Goal: Transaction & Acquisition: Purchase product/service

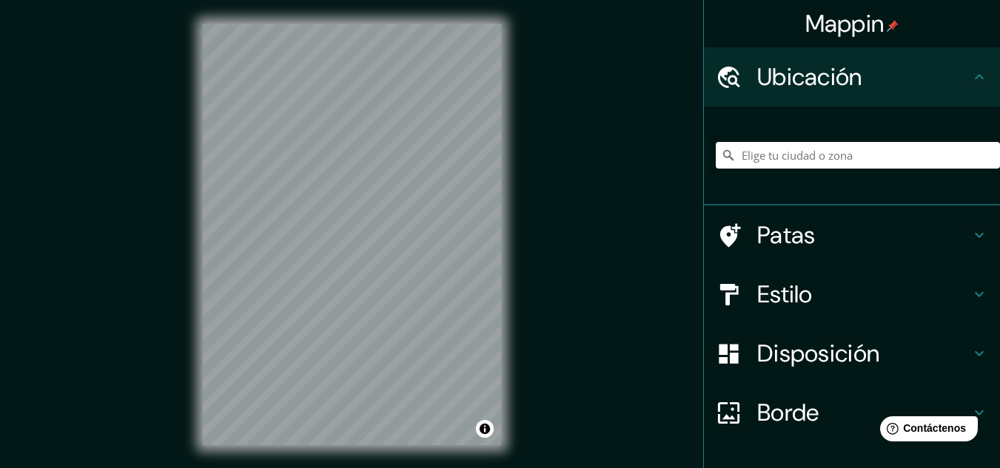
click at [970, 70] on icon at bounding box center [979, 77] width 18 height 18
click at [836, 152] on input "Elige tu ciudad o zona" at bounding box center [857, 155] width 284 height 27
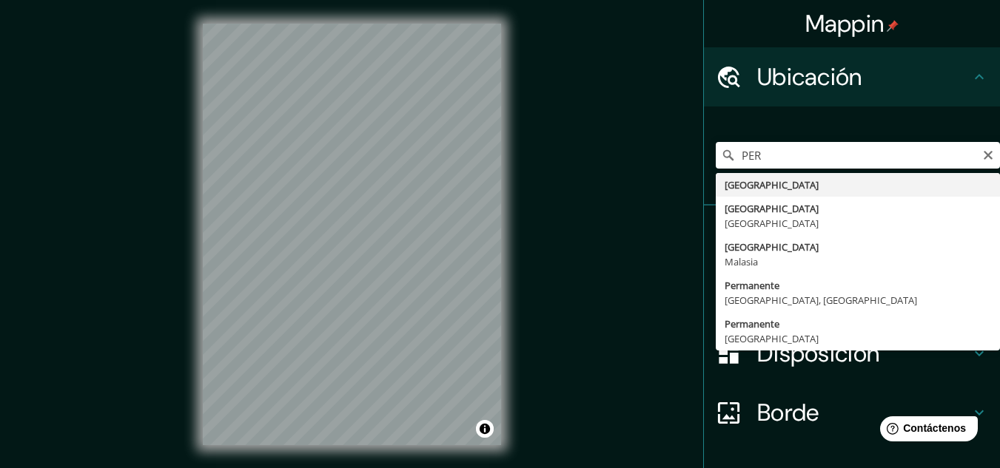
type input "Perú"
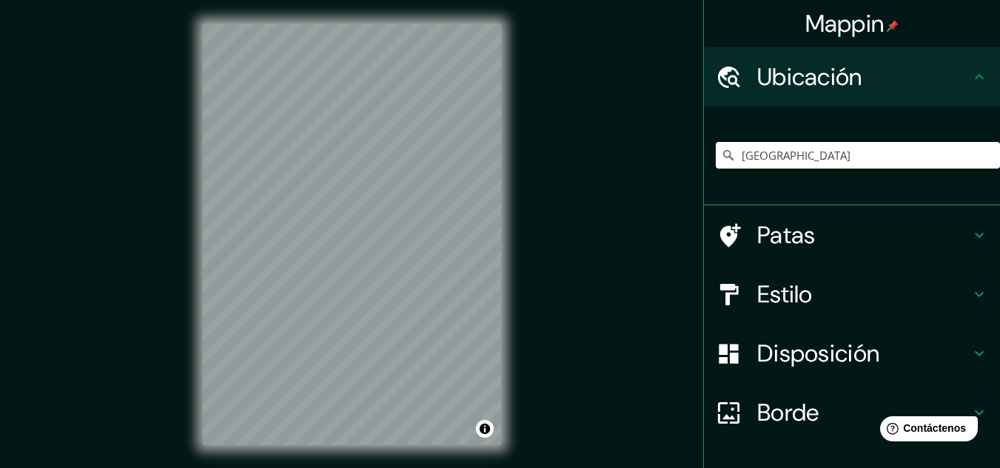
click at [970, 287] on icon at bounding box center [979, 295] width 18 height 18
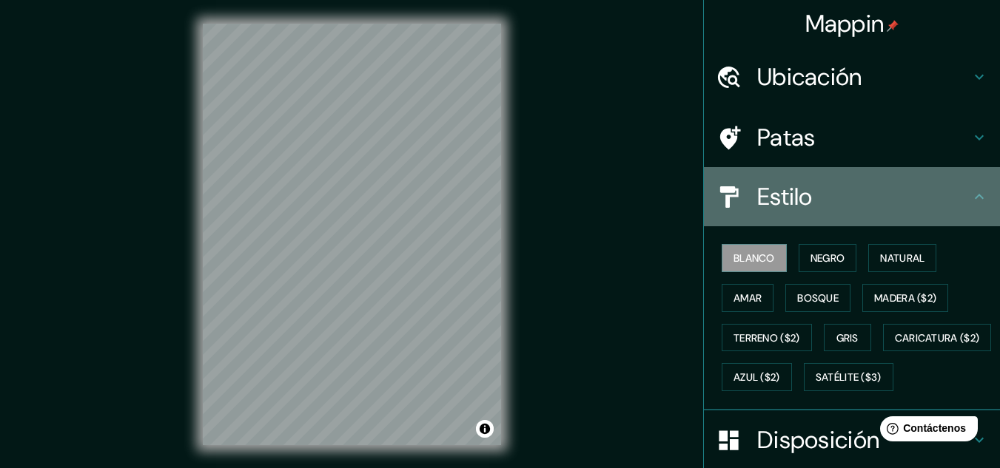
click at [970, 193] on icon at bounding box center [979, 197] width 18 height 18
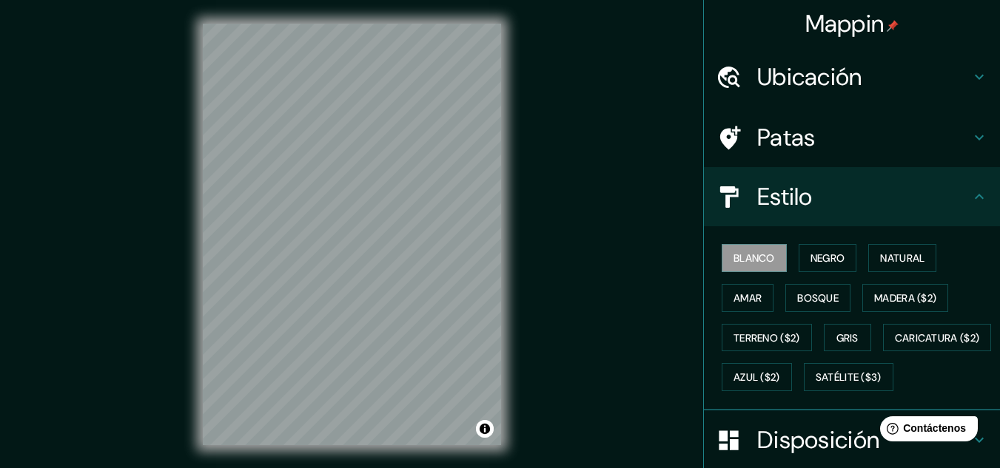
click at [971, 196] on icon at bounding box center [979, 197] width 18 height 18
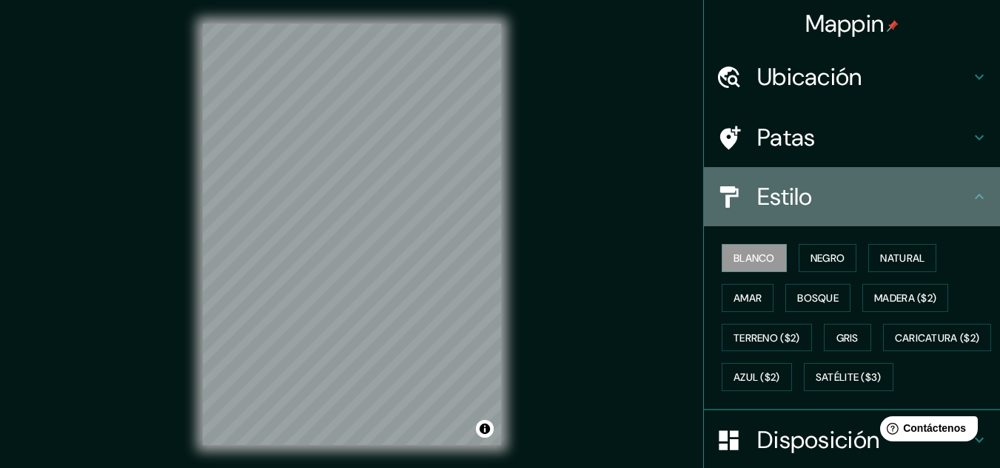
click at [844, 215] on div "Estilo" at bounding box center [852, 196] width 296 height 59
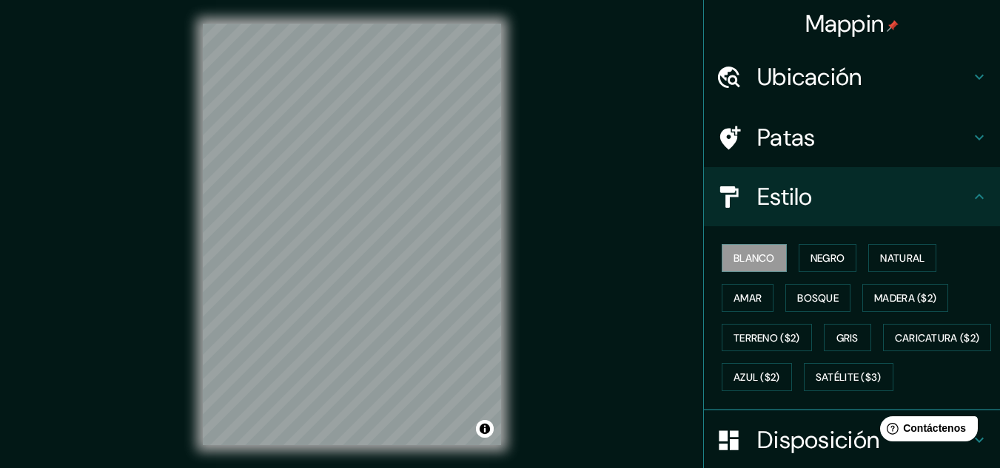
click at [974, 196] on icon at bounding box center [978, 196] width 9 height 5
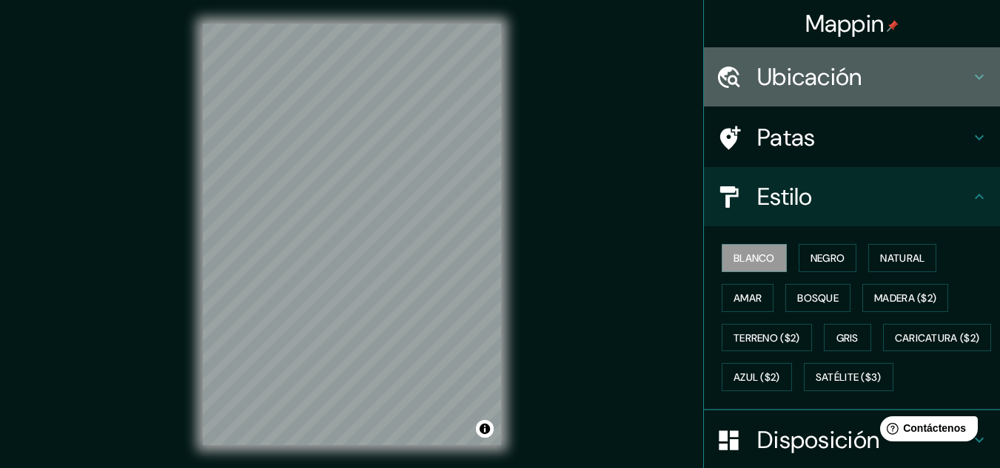
click at [970, 80] on icon at bounding box center [979, 77] width 18 height 18
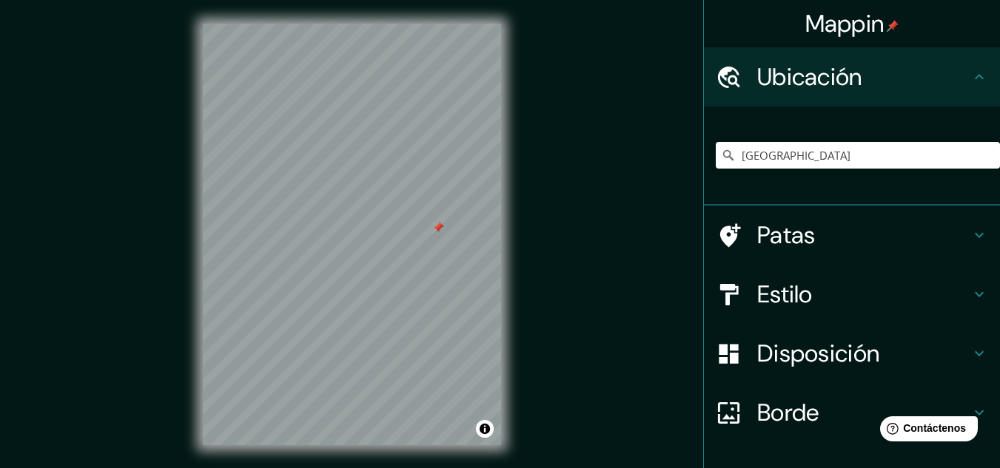
click at [580, 215] on div "Mappin Ubicación Perú Patas Estilo Disposición Borde Elige un borde. Consejo : …" at bounding box center [500, 246] width 1000 height 493
click at [434, 229] on div at bounding box center [438, 228] width 12 height 12
click at [383, 227] on div at bounding box center [388, 222] width 12 height 12
click at [384, 220] on div at bounding box center [384, 220] width 12 height 12
click at [376, 215] on div at bounding box center [377, 215] width 12 height 12
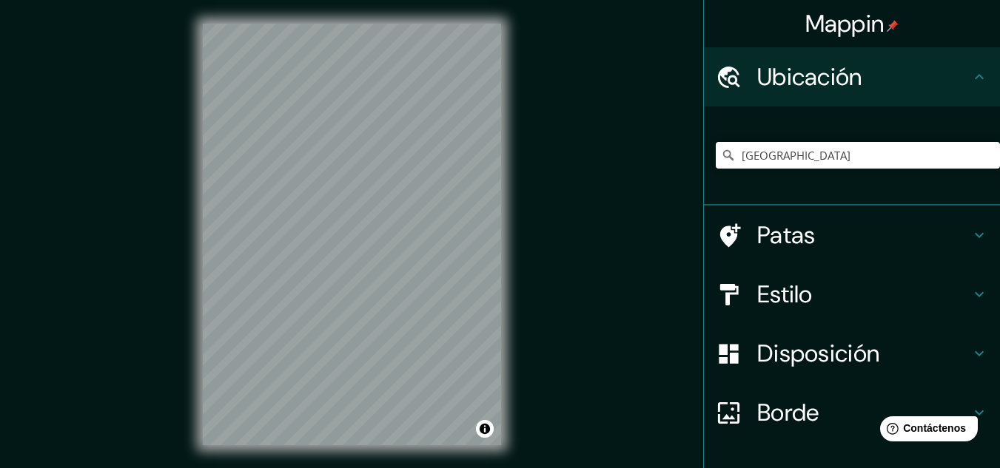
click at [886, 27] on img at bounding box center [892, 26] width 12 height 12
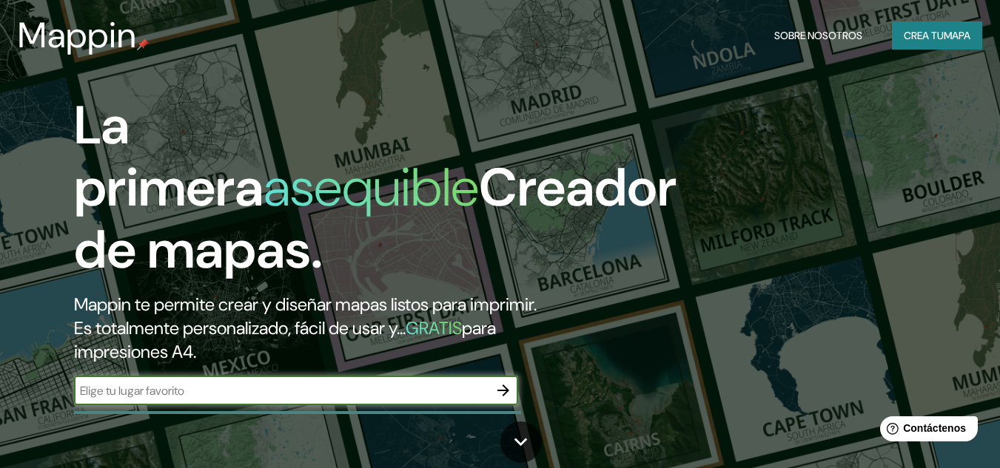
click at [935, 36] on font "Crea tu" at bounding box center [923, 35] width 40 height 13
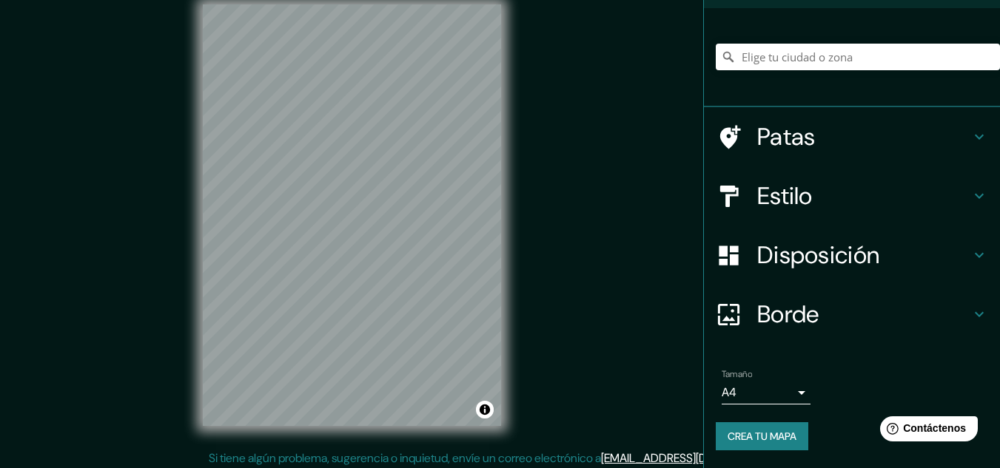
scroll to position [24, 0]
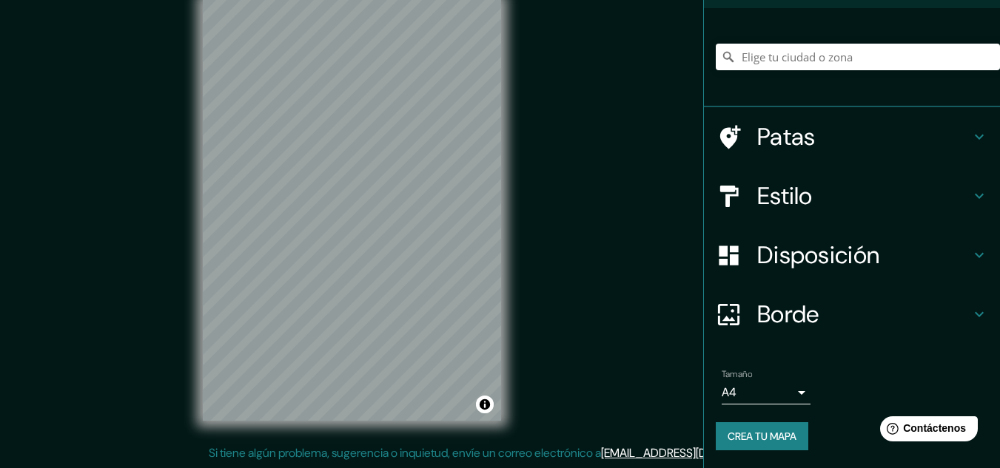
click at [781, 388] on body "Mappin Ubicación Patas Estilo Disposición Borde Elige un borde. Consejo : puede…" at bounding box center [500, 210] width 1000 height 468
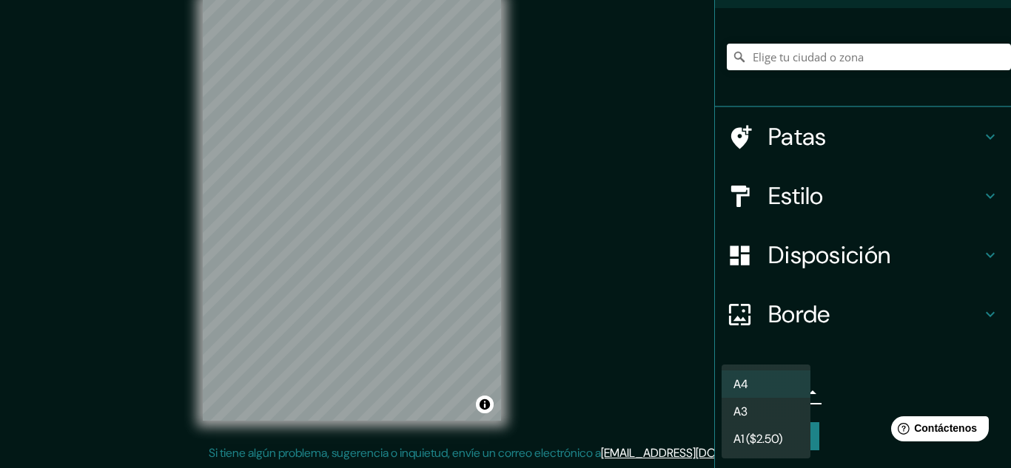
click at [801, 383] on li "A4" at bounding box center [765, 384] width 89 height 27
drag, startPoint x: 795, startPoint y: 393, endPoint x: 792, endPoint y: 403, distance: 10.8
click at [795, 394] on body "Mappin Ubicación Patas Estilo Disposición Borde Elige un borde. Consejo : puede…" at bounding box center [505, 210] width 1011 height 468
click at [781, 411] on li "A3" at bounding box center [765, 411] width 89 height 27
type input "a4"
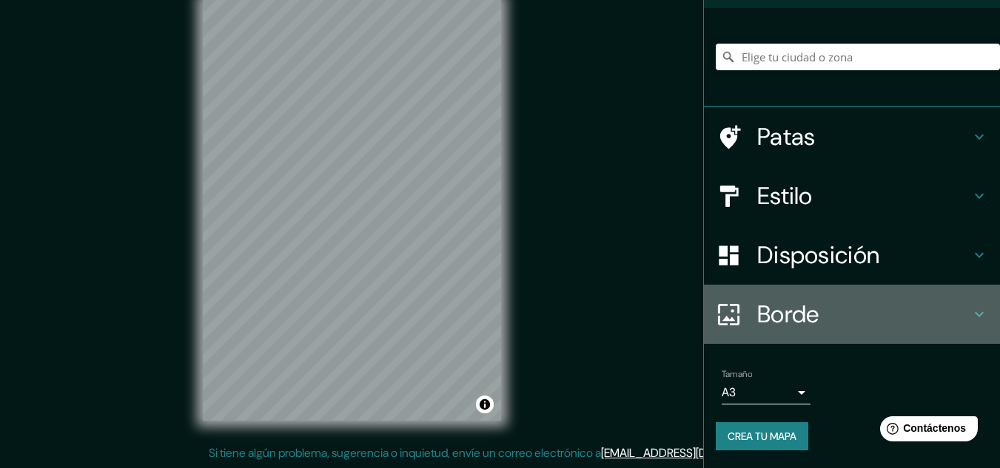
click at [944, 310] on h4 "Borde" at bounding box center [863, 315] width 213 height 30
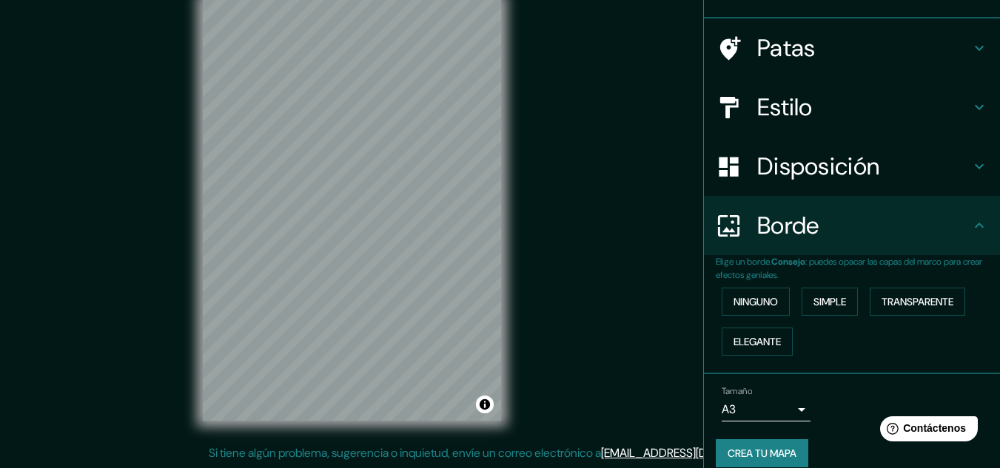
scroll to position [98, 0]
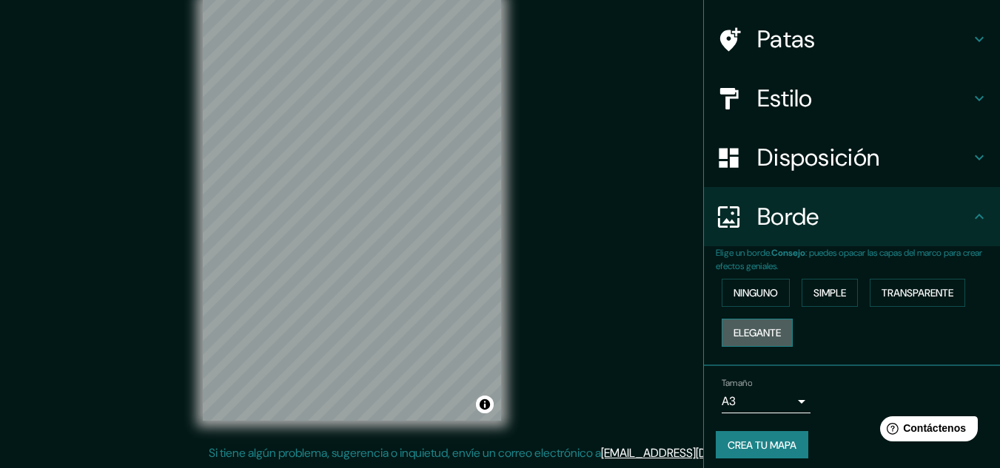
click at [758, 330] on font "Elegante" at bounding box center [756, 332] width 47 height 13
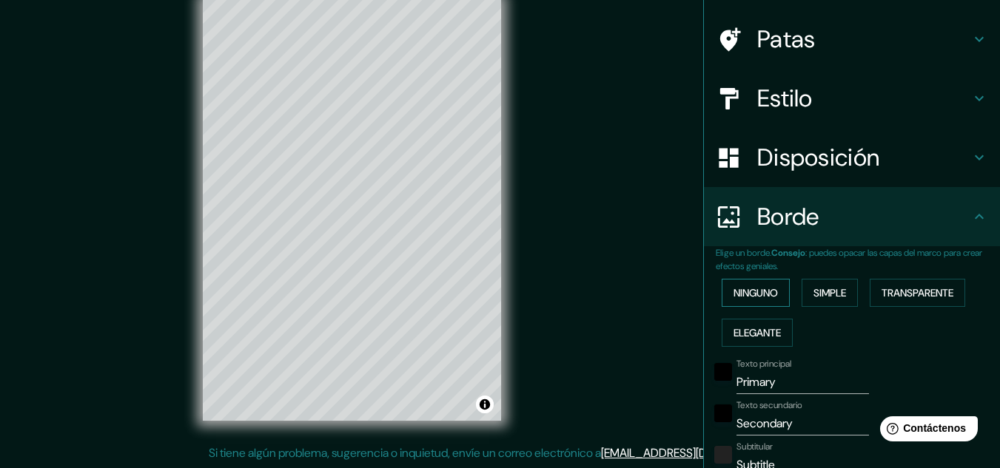
click at [771, 298] on button "Ninguno" at bounding box center [755, 293] width 68 height 28
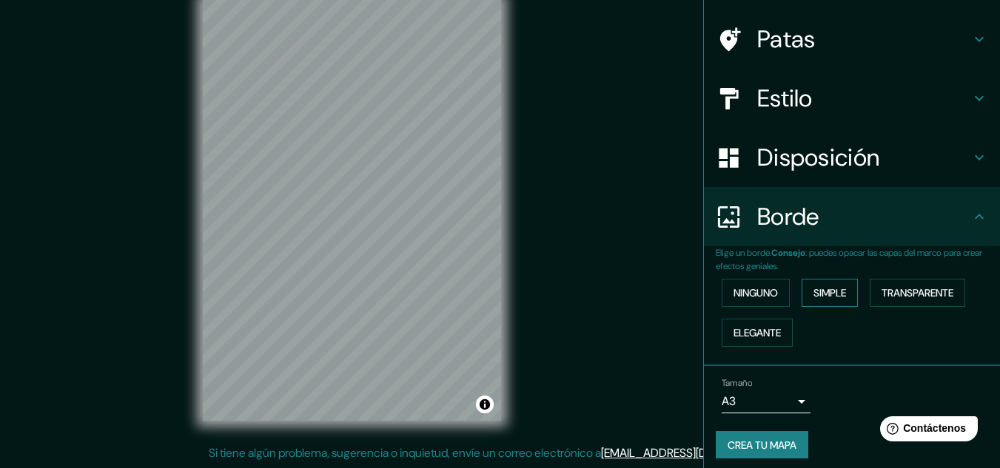
click at [821, 297] on font "Simple" at bounding box center [829, 292] width 33 height 13
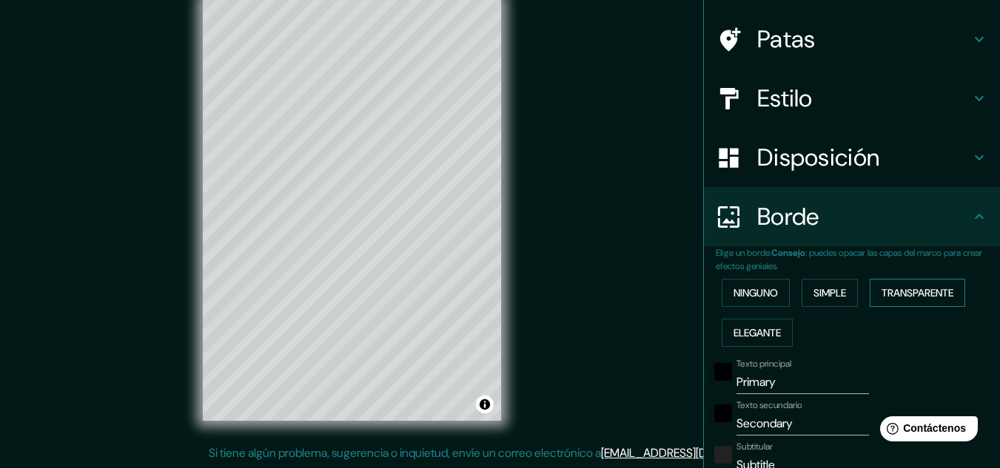
click at [897, 291] on font "Transparente" at bounding box center [917, 292] width 72 height 13
click at [764, 334] on font "Elegante" at bounding box center [756, 332] width 47 height 13
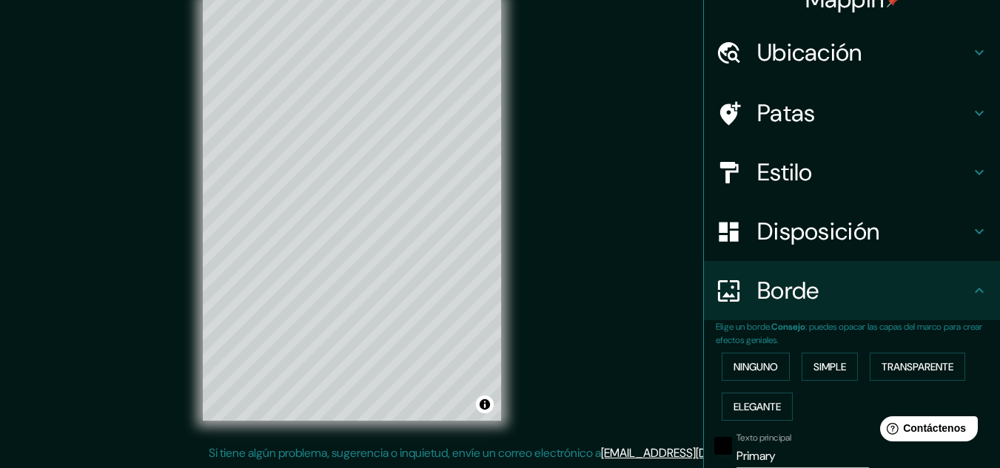
scroll to position [0, 0]
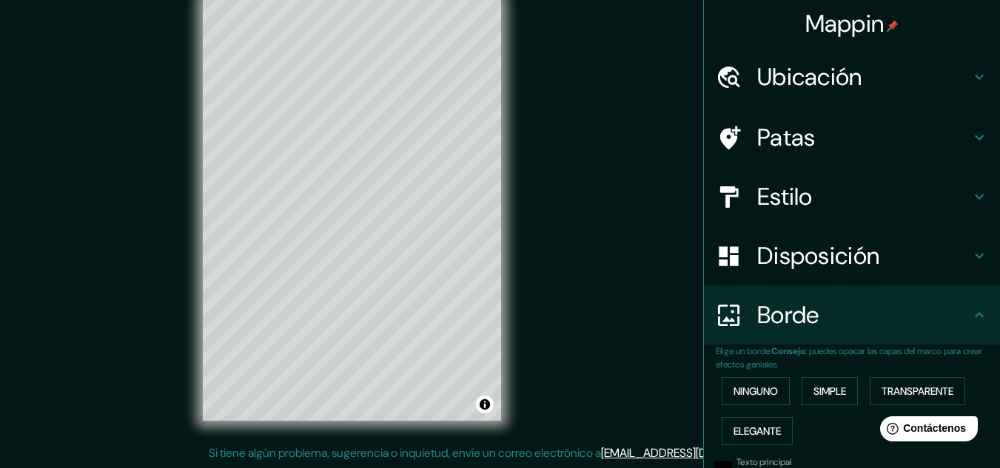
click at [969, 268] on div "Disposición" at bounding box center [852, 255] width 296 height 59
type input "161"
type input "32"
type input "16"
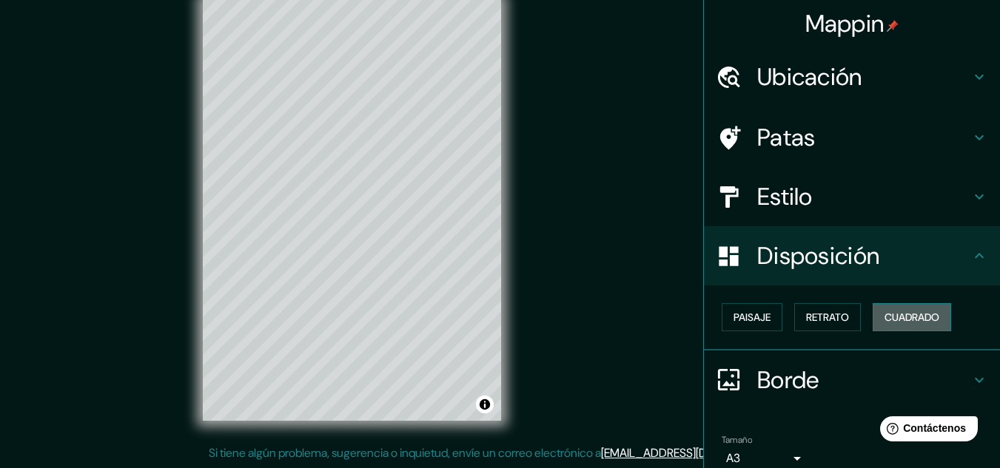
click at [915, 317] on font "Cuadrado" at bounding box center [911, 317] width 55 height 13
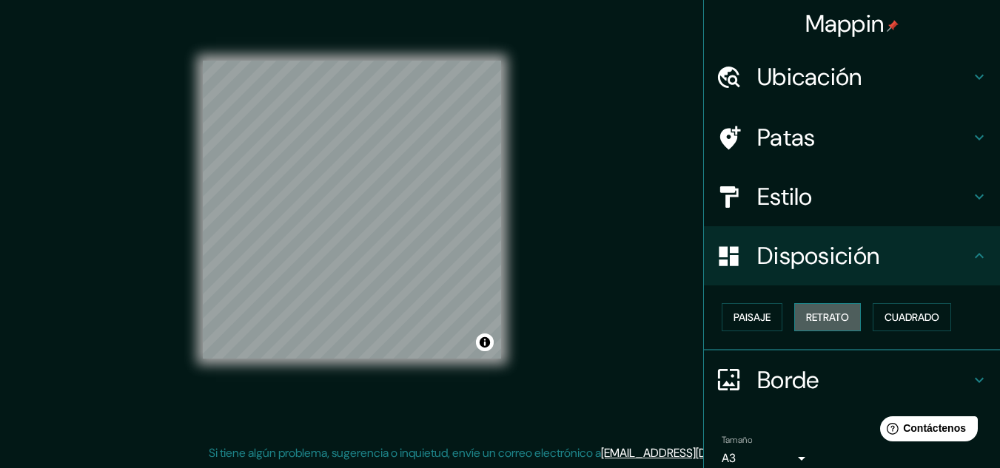
click at [841, 323] on button "Retrato" at bounding box center [827, 317] width 67 height 28
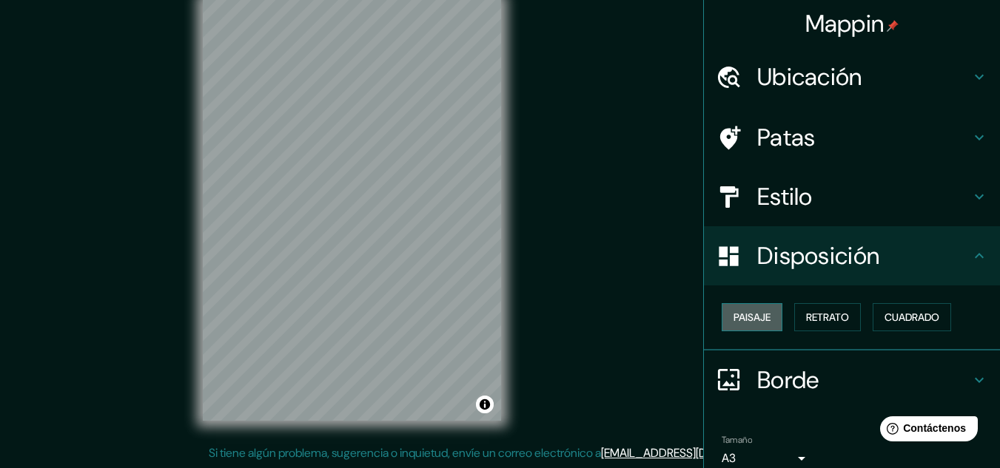
click at [749, 323] on font "Paisaje" at bounding box center [751, 317] width 37 height 13
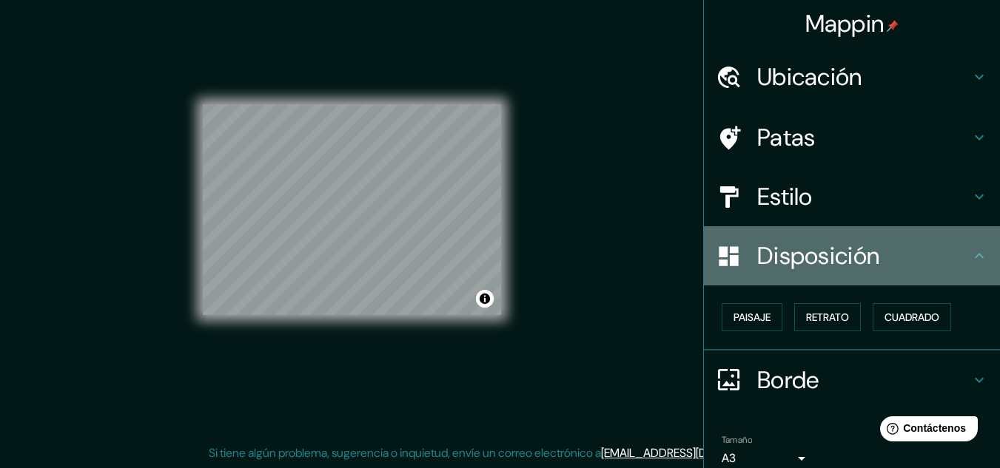
click at [970, 266] on div "Disposición" at bounding box center [852, 255] width 296 height 59
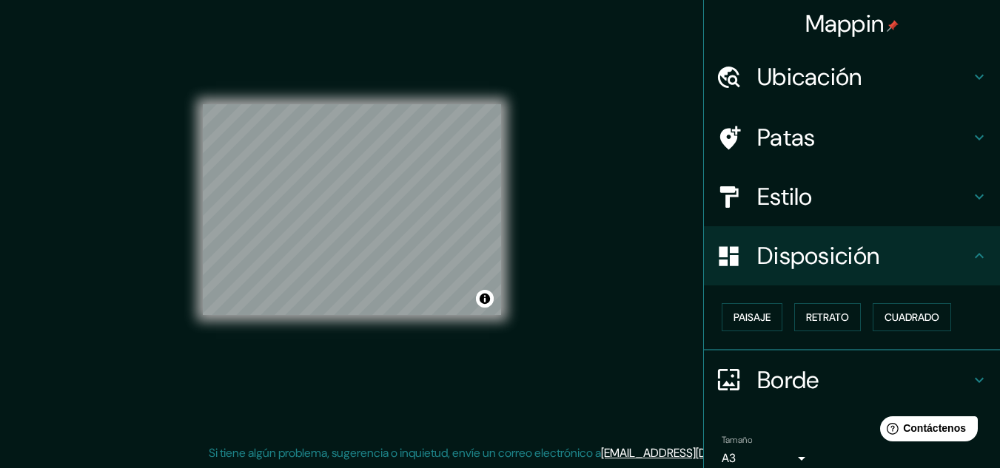
click at [806, 380] on font "Borde" at bounding box center [788, 380] width 62 height 31
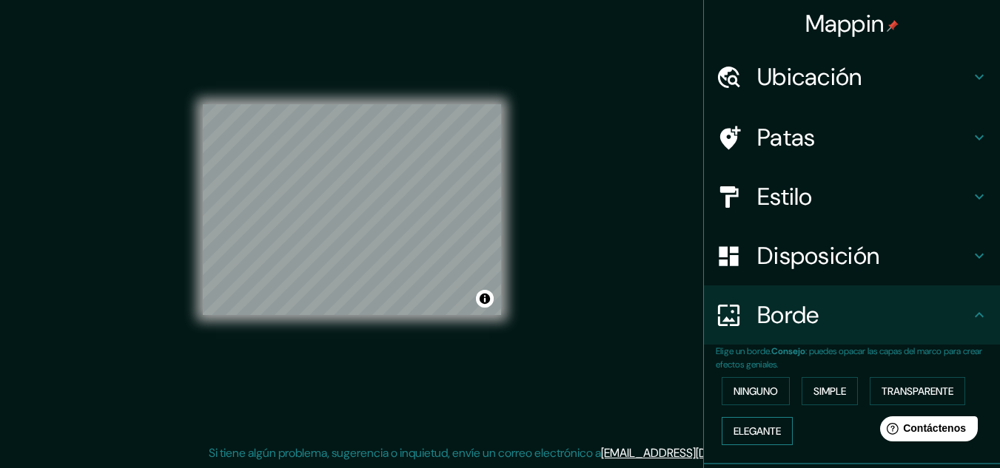
click at [763, 428] on font "Elegante" at bounding box center [756, 431] width 47 height 13
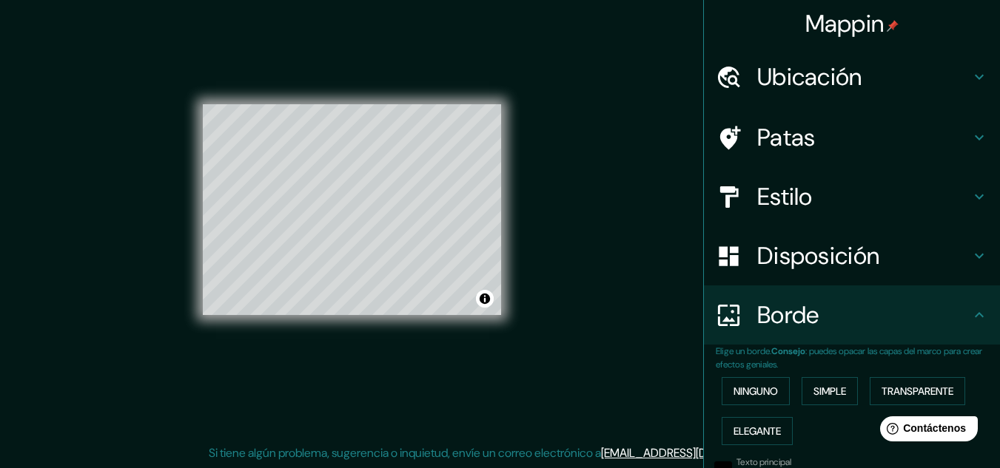
click at [971, 261] on icon at bounding box center [979, 256] width 18 height 18
type input "161"
type input "32"
type input "16"
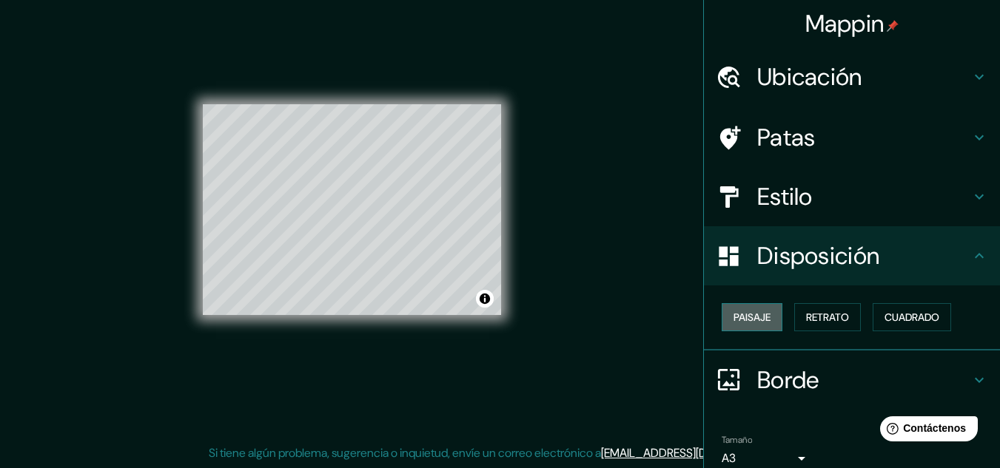
click at [763, 320] on button "Paisaje" at bounding box center [751, 317] width 61 height 28
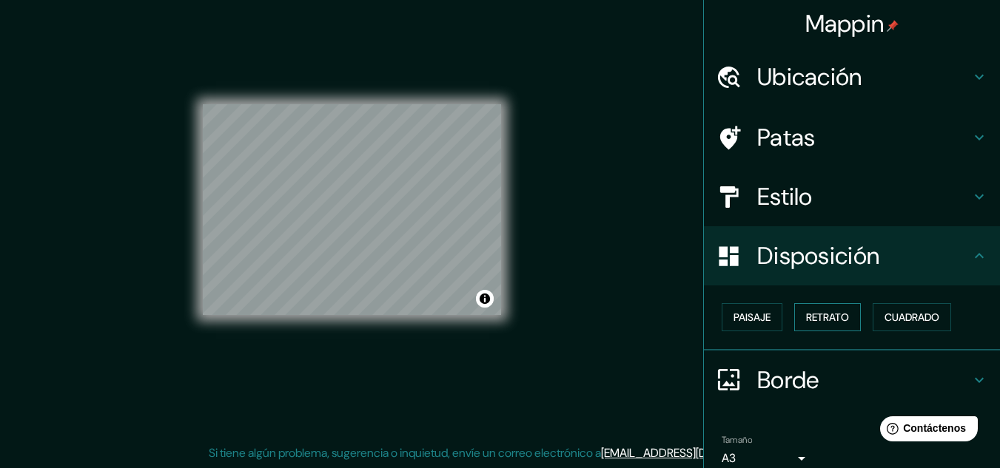
click at [807, 320] on font "Retrato" at bounding box center [827, 317] width 43 height 13
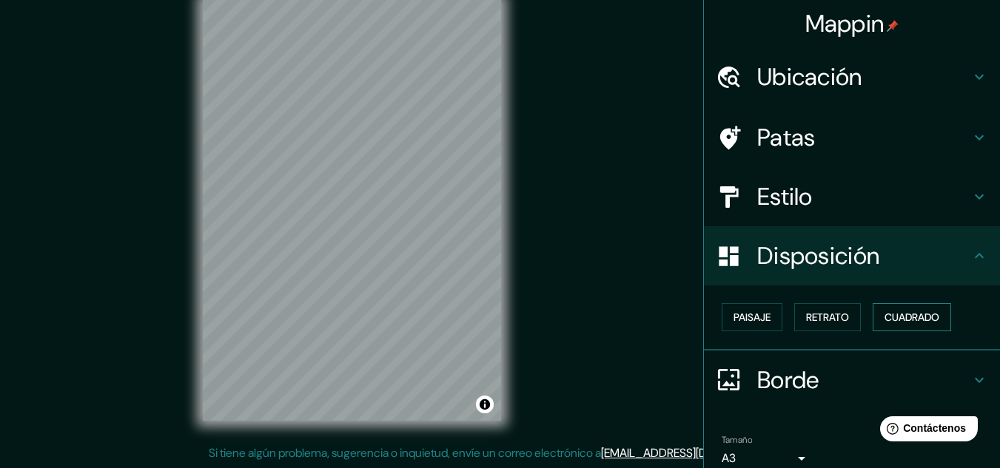
click at [899, 311] on font "Cuadrado" at bounding box center [911, 317] width 55 height 13
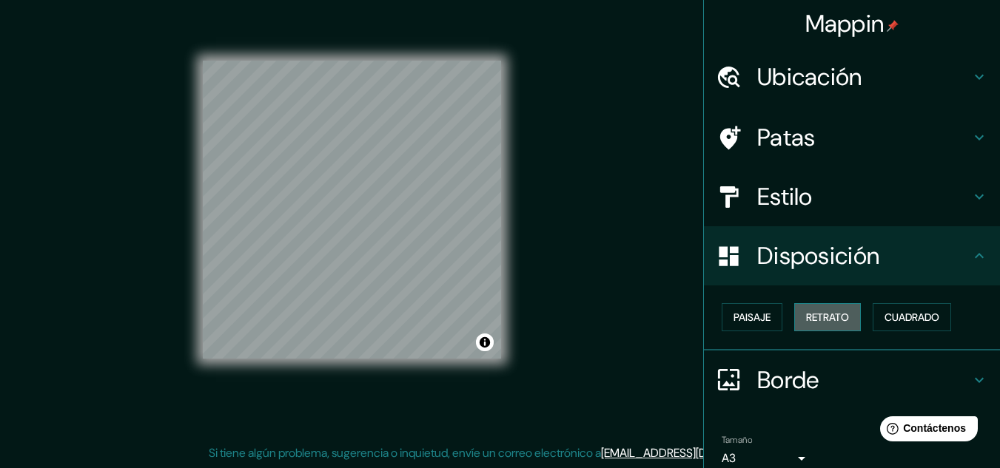
click at [821, 319] on font "Retrato" at bounding box center [827, 317] width 43 height 13
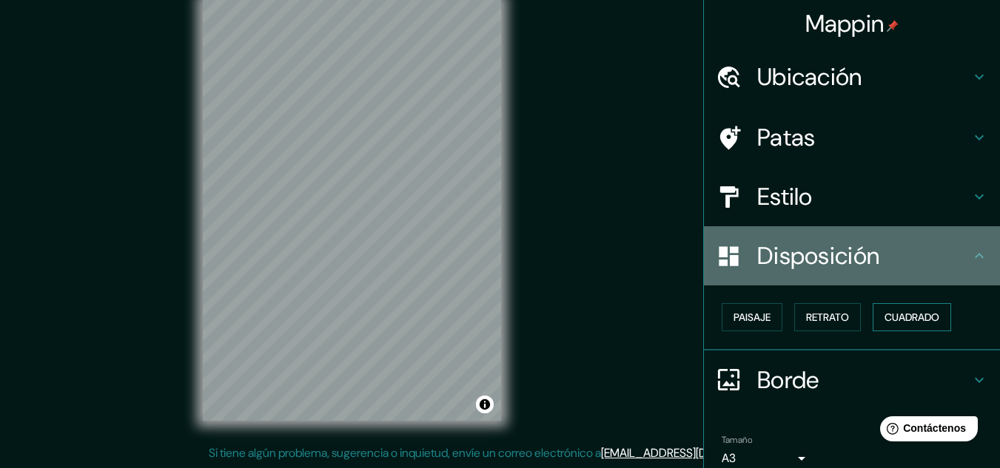
drag, startPoint x: 976, startPoint y: 262, endPoint x: 882, endPoint y: 321, distance: 111.1
click at [974, 264] on icon at bounding box center [979, 256] width 18 height 18
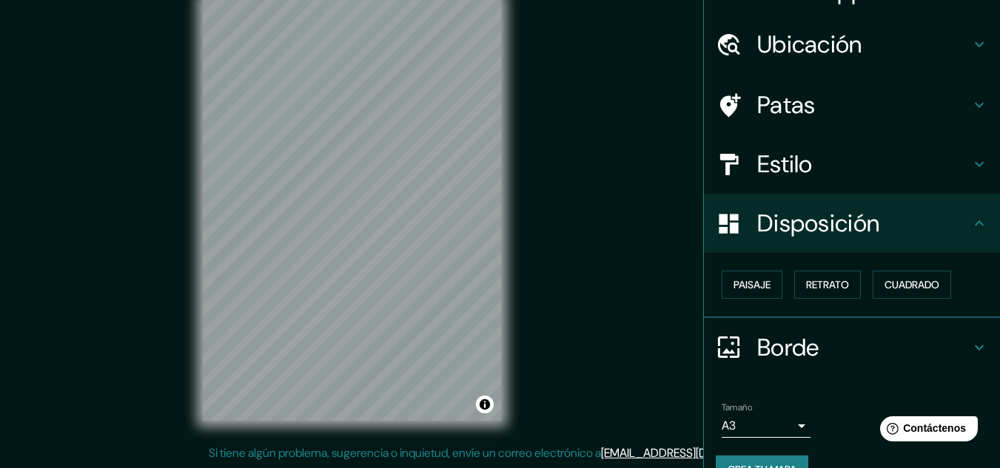
scroll to position [65, 0]
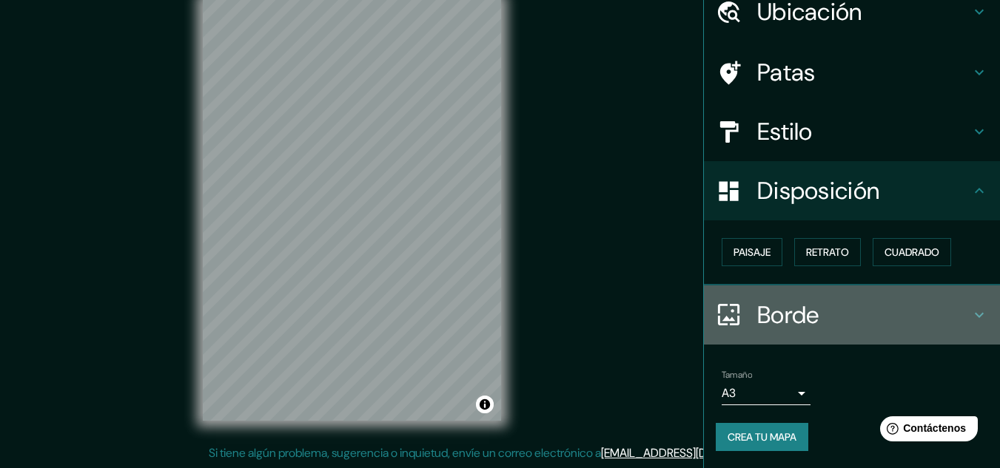
click at [789, 314] on font "Borde" at bounding box center [788, 315] width 62 height 31
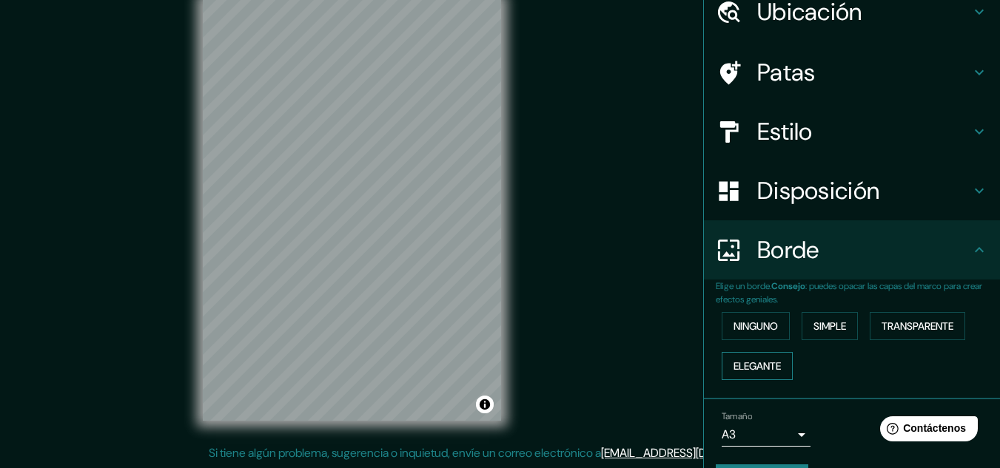
click at [761, 363] on font "Elegante" at bounding box center [756, 366] width 47 height 13
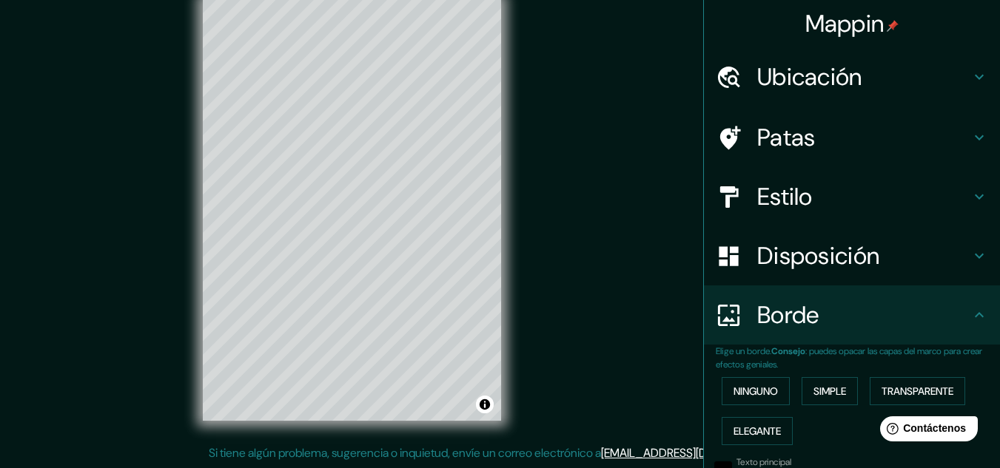
scroll to position [0, 0]
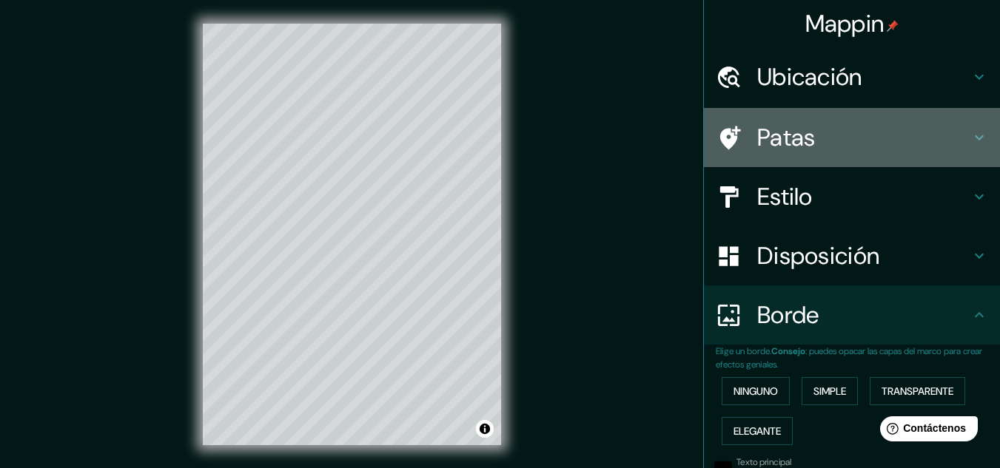
click at [970, 133] on icon at bounding box center [979, 138] width 18 height 18
type input "161"
type input "32"
type input "16"
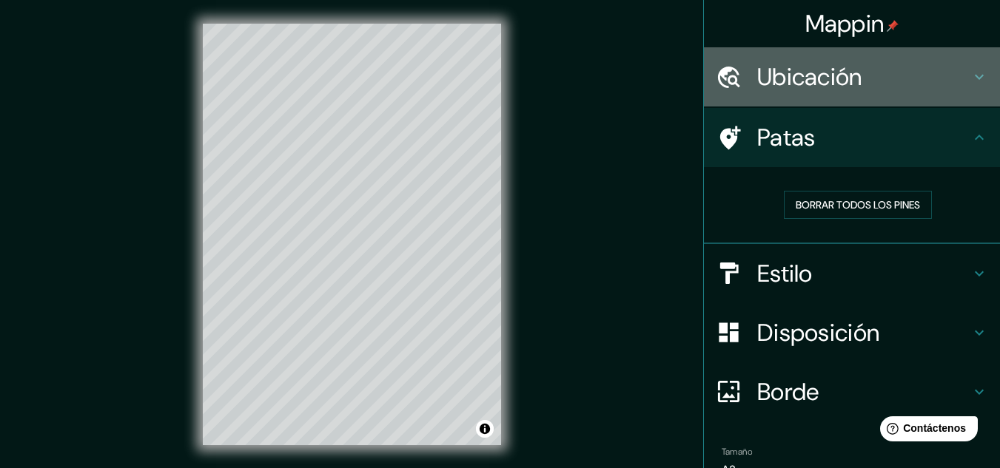
click at [957, 76] on h4 "Ubicación" at bounding box center [863, 77] width 213 height 30
type input "161"
type input "32"
type input "16"
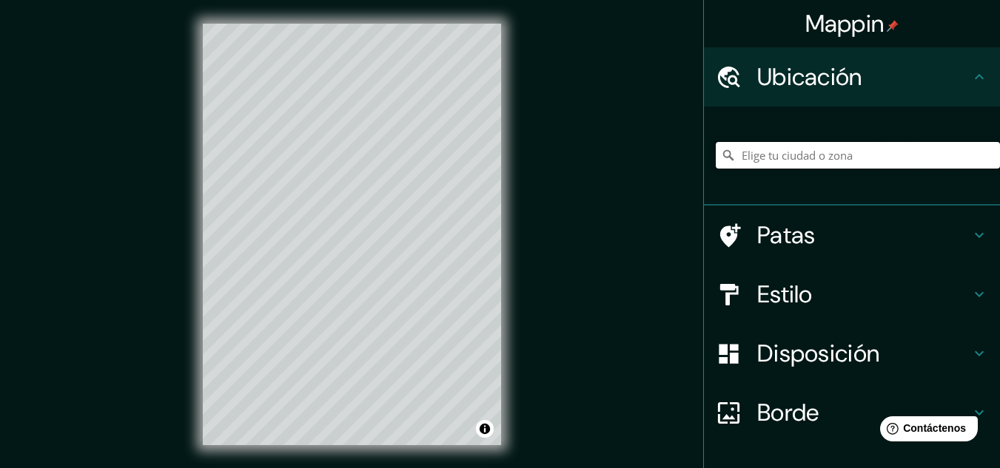
click at [802, 166] on input "Elige tu ciudad o zona" at bounding box center [857, 155] width 284 height 27
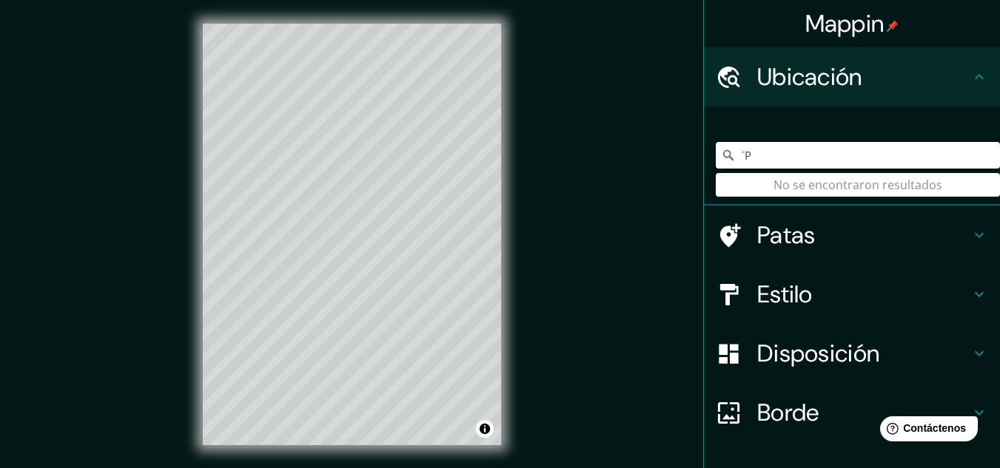
type input "´"
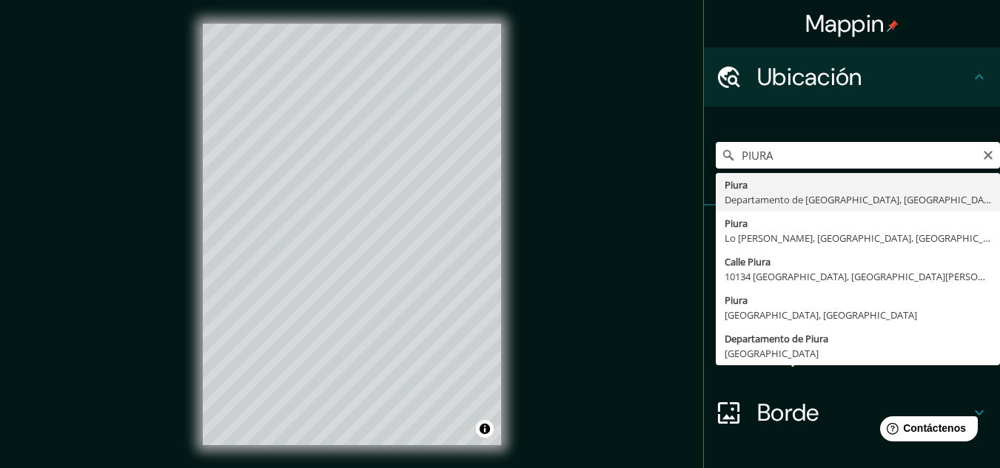
type input "Piura, Departamento de Piura, Perú"
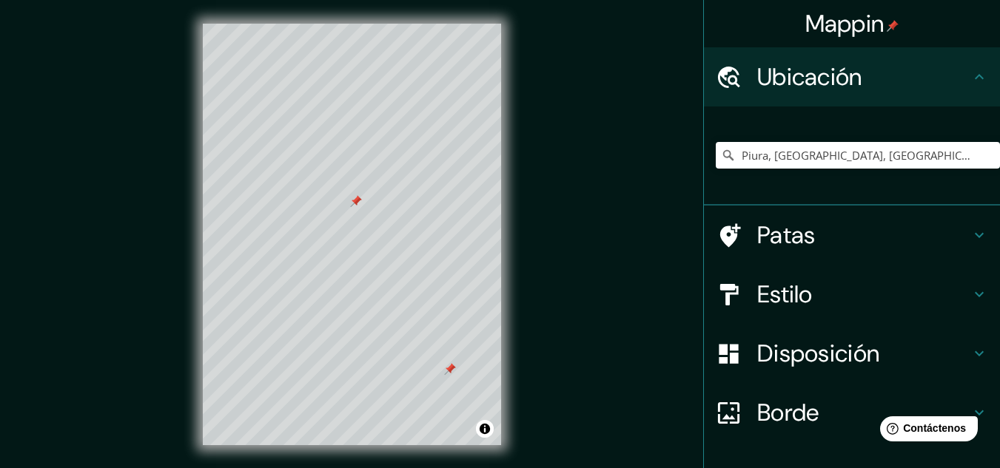
click at [451, 371] on div at bounding box center [450, 369] width 12 height 12
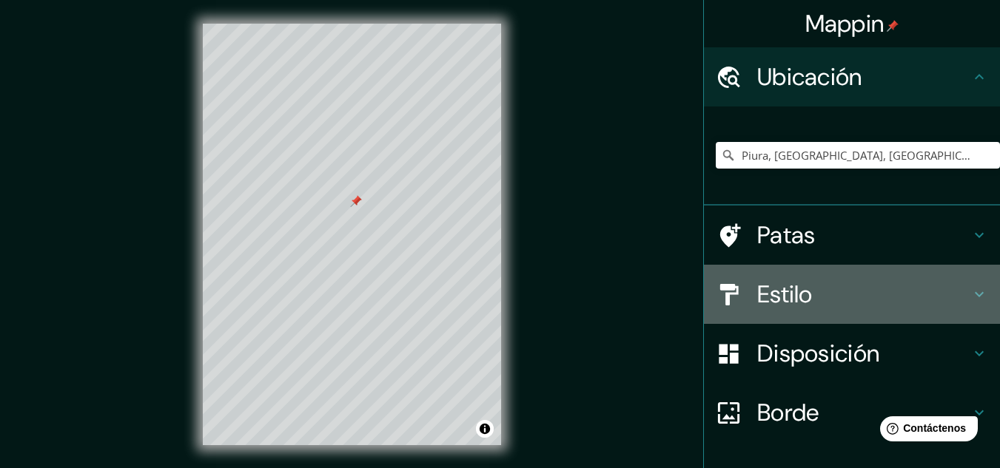
click at [942, 293] on h4 "Estilo" at bounding box center [863, 295] width 213 height 30
type input "161"
type input "32"
type input "16"
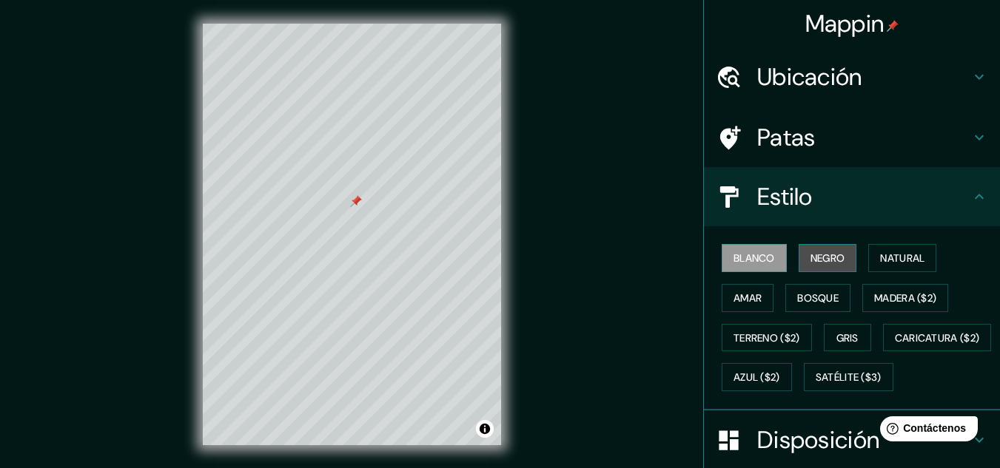
click at [829, 259] on font "Negro" at bounding box center [827, 258] width 35 height 13
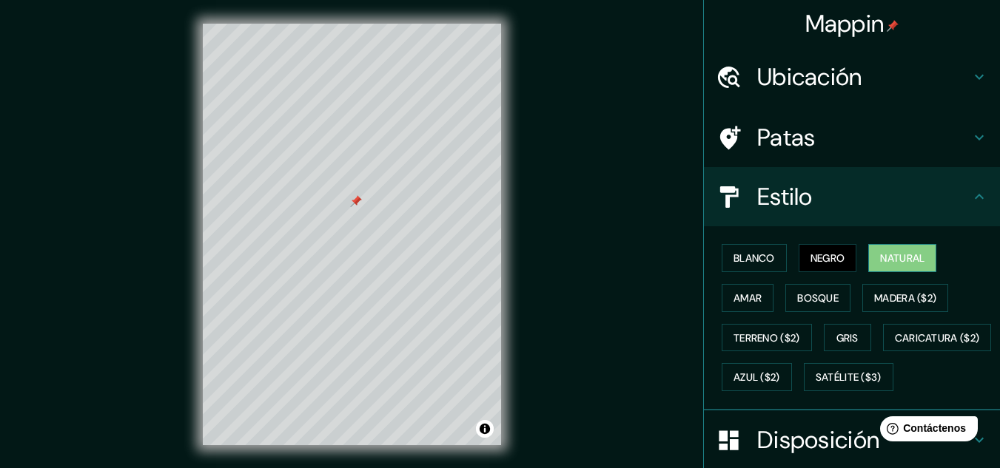
click at [896, 259] on font "Natural" at bounding box center [902, 258] width 44 height 13
click at [744, 297] on font "Amar" at bounding box center [747, 298] width 28 height 13
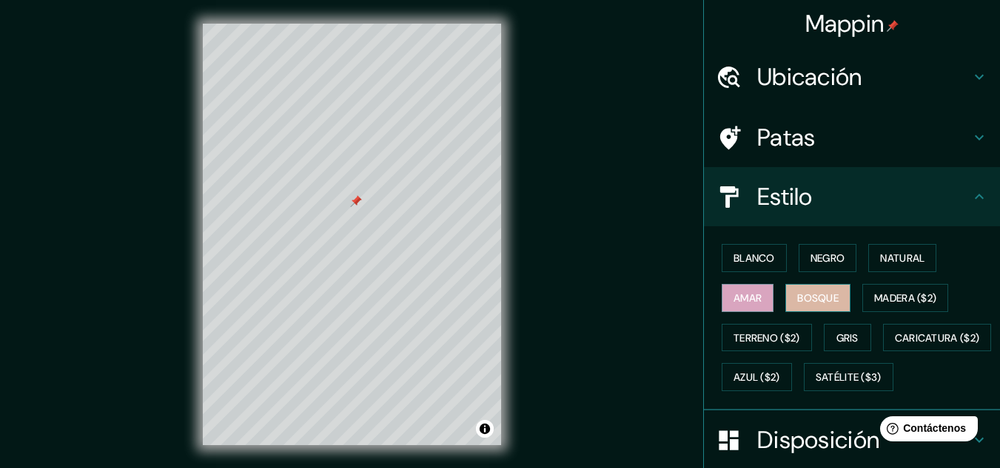
click at [815, 299] on font "Bosque" at bounding box center [817, 298] width 41 height 13
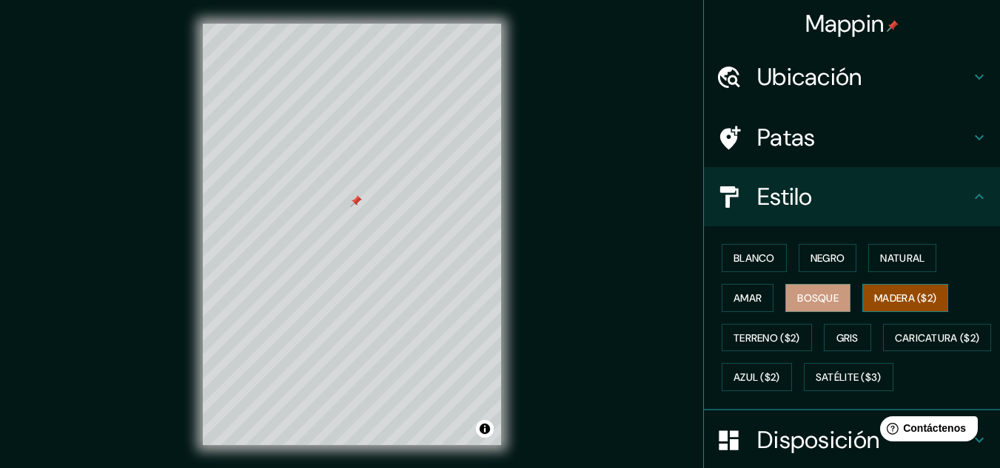
click at [879, 299] on font "Madera ($2)" at bounding box center [905, 298] width 62 height 13
click at [826, 295] on font "Bosque" at bounding box center [817, 298] width 41 height 13
click at [844, 340] on font "Gris" at bounding box center [847, 337] width 22 height 13
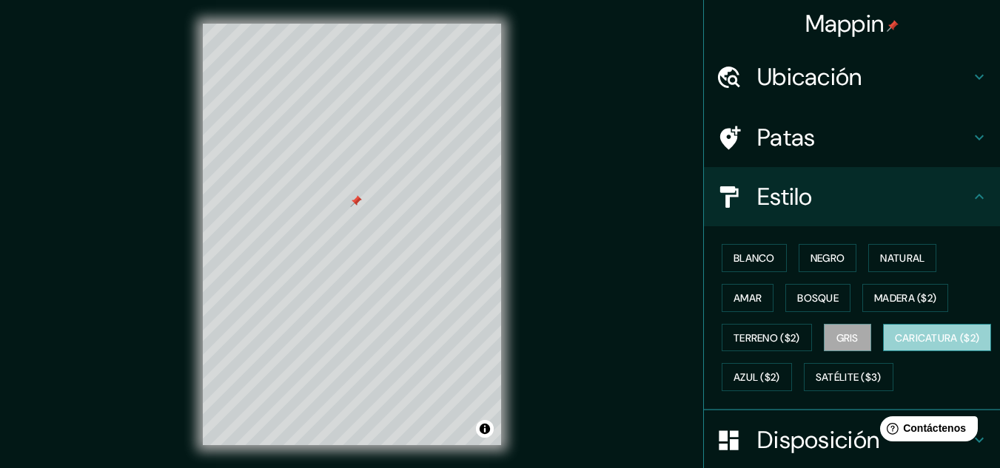
click at [895, 345] on font "Caricatura ($2)" at bounding box center [937, 337] width 85 height 13
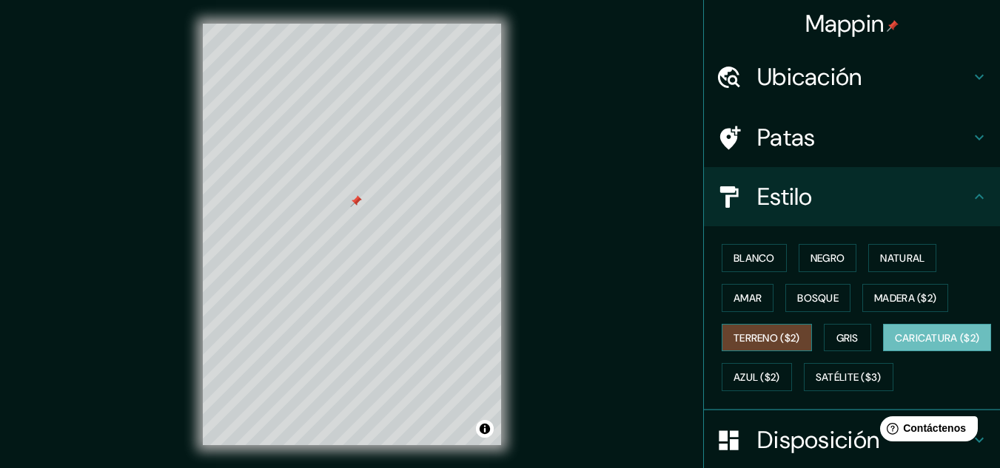
click at [771, 335] on font "Terreno ($2)" at bounding box center [766, 337] width 67 height 13
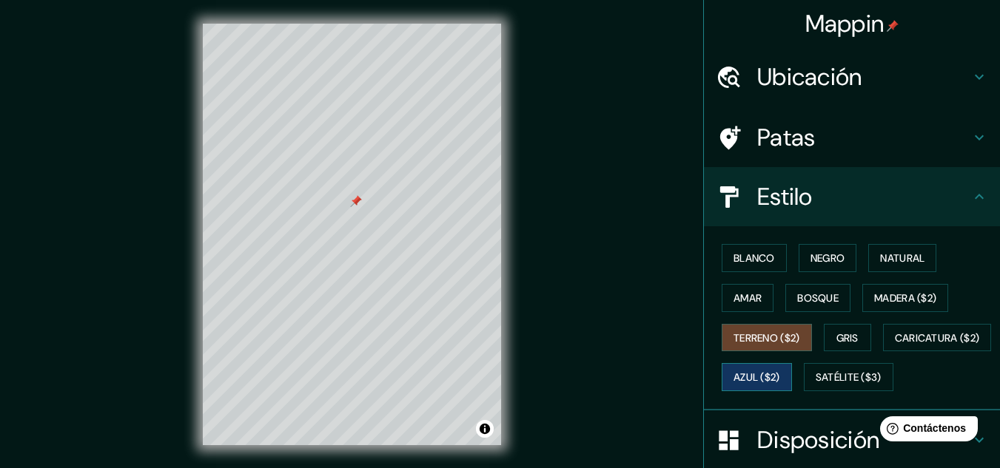
click at [780, 378] on font "Azul ($2)" at bounding box center [756, 377] width 47 height 13
click at [815, 385] on font "Satélite ($3)" at bounding box center [848, 377] width 66 height 13
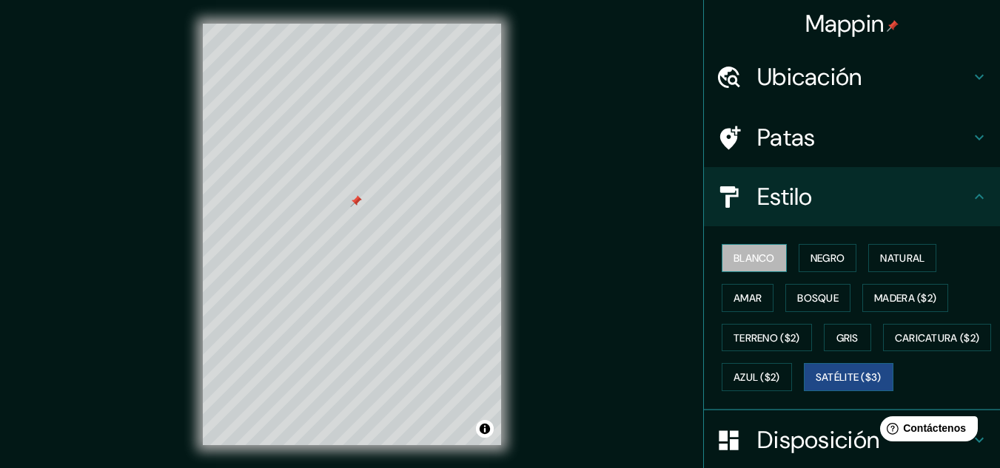
click at [764, 257] on font "Blanco" at bounding box center [753, 258] width 41 height 13
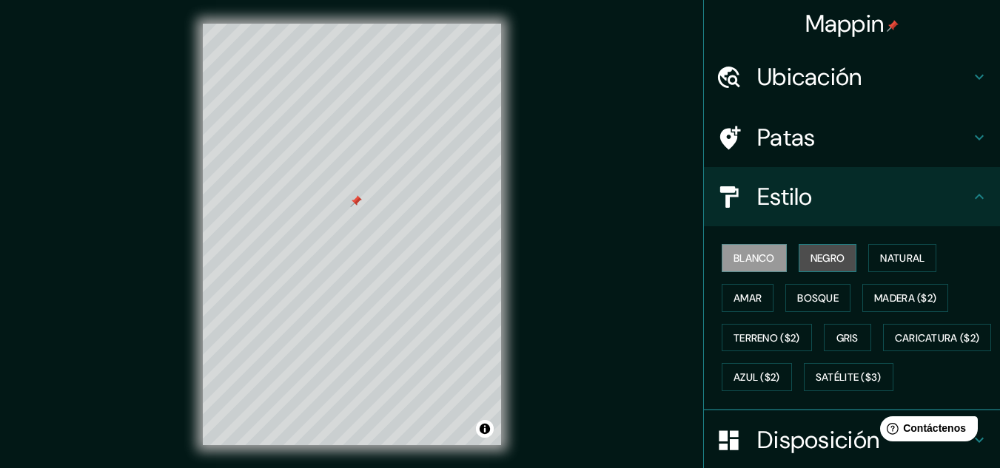
click at [840, 268] on button "Negro" at bounding box center [827, 258] width 58 height 28
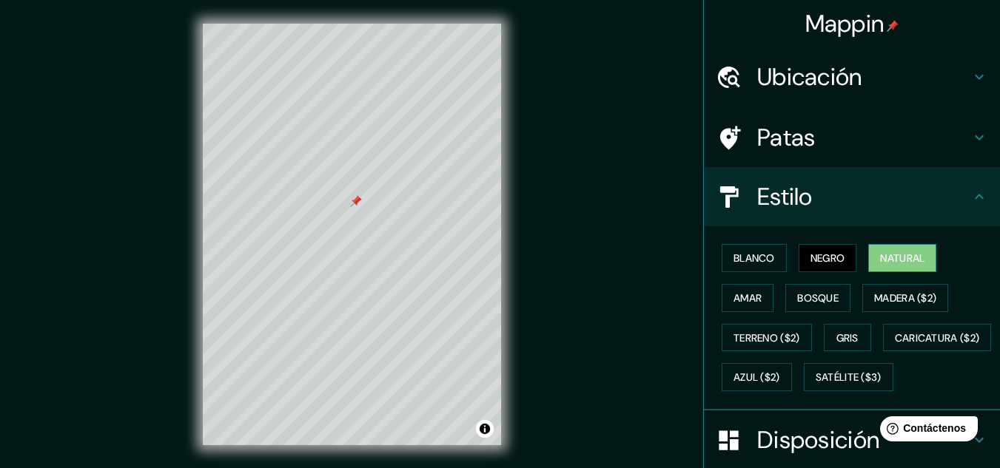
click at [890, 270] on button "Natural" at bounding box center [902, 258] width 68 height 28
click at [747, 301] on font "Amar" at bounding box center [747, 298] width 28 height 13
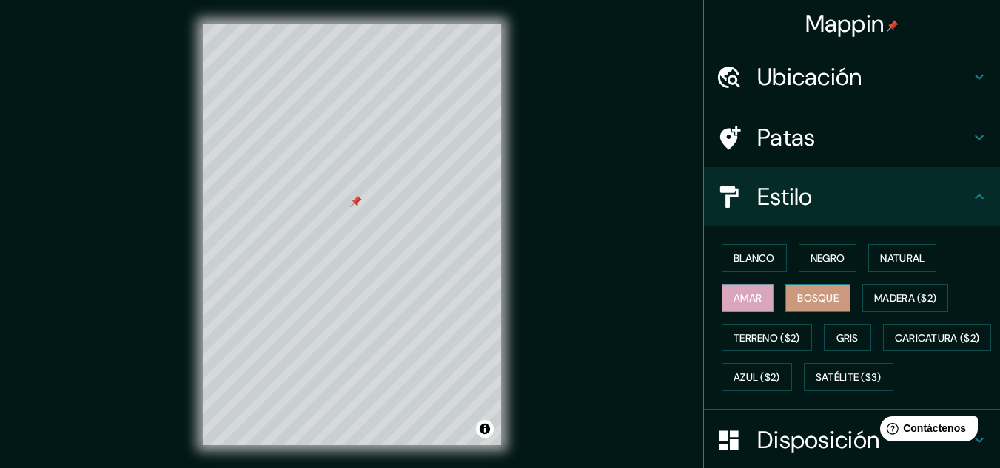
click at [830, 297] on font "Bosque" at bounding box center [817, 298] width 41 height 13
click at [902, 260] on font "Natural" at bounding box center [902, 258] width 44 height 13
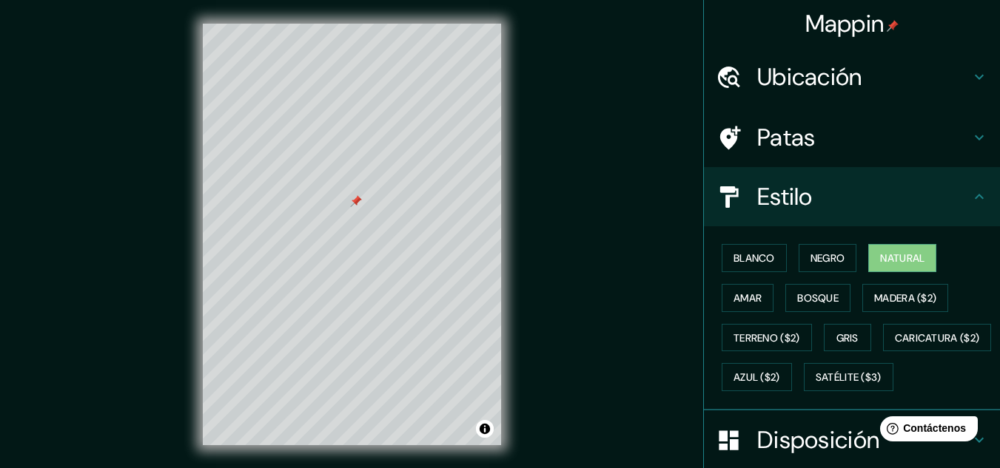
click at [970, 198] on icon at bounding box center [979, 197] width 18 height 18
click at [939, 139] on h4 "Patas" at bounding box center [863, 138] width 213 height 30
type input "161"
type input "32"
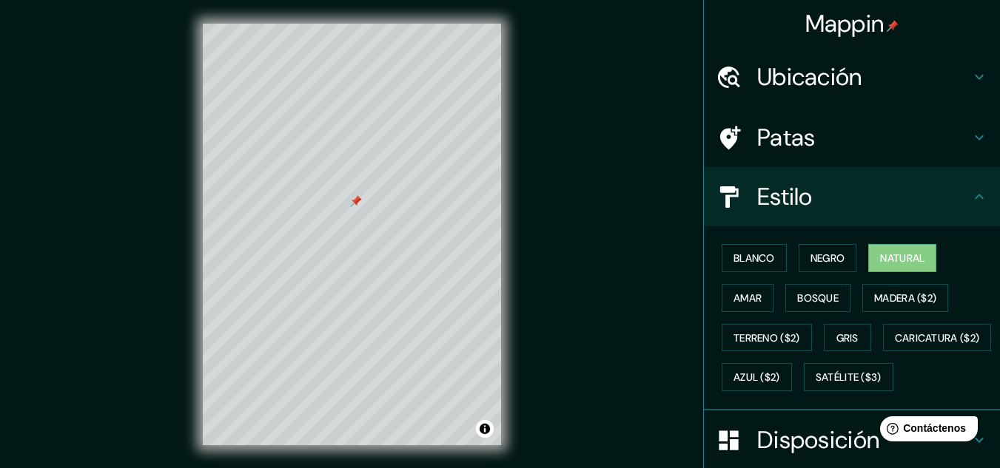
type input "16"
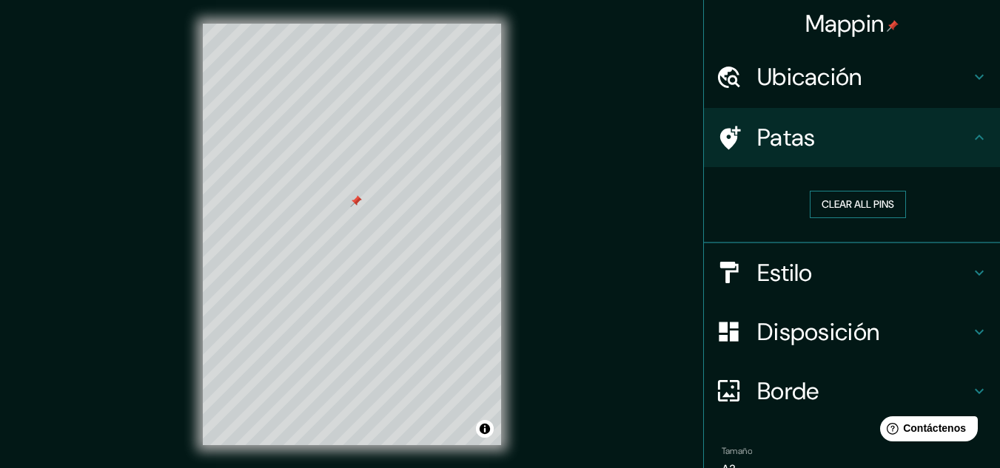
click at [878, 203] on button "Clear all pins" at bounding box center [857, 204] width 96 height 27
click at [846, 199] on button "Clear all pins" at bounding box center [857, 204] width 96 height 27
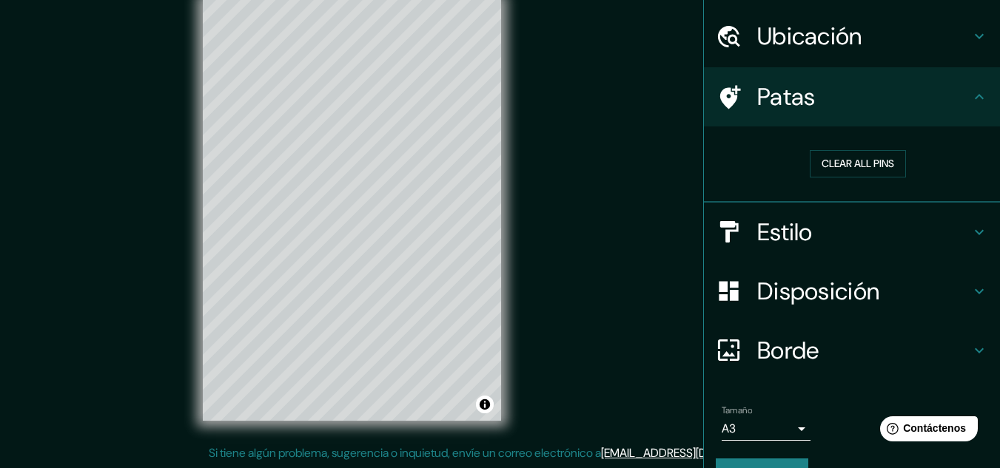
scroll to position [76, 0]
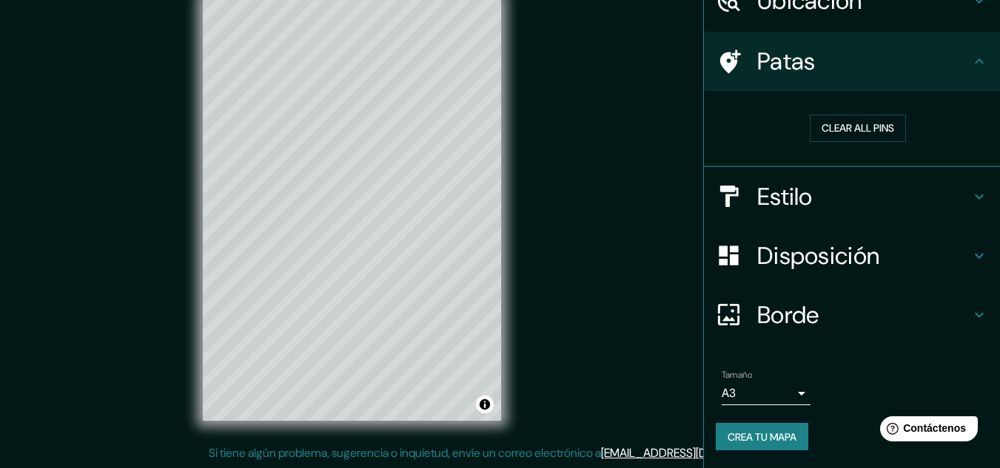
click at [757, 431] on font "Crea tu mapa" at bounding box center [761, 437] width 69 height 13
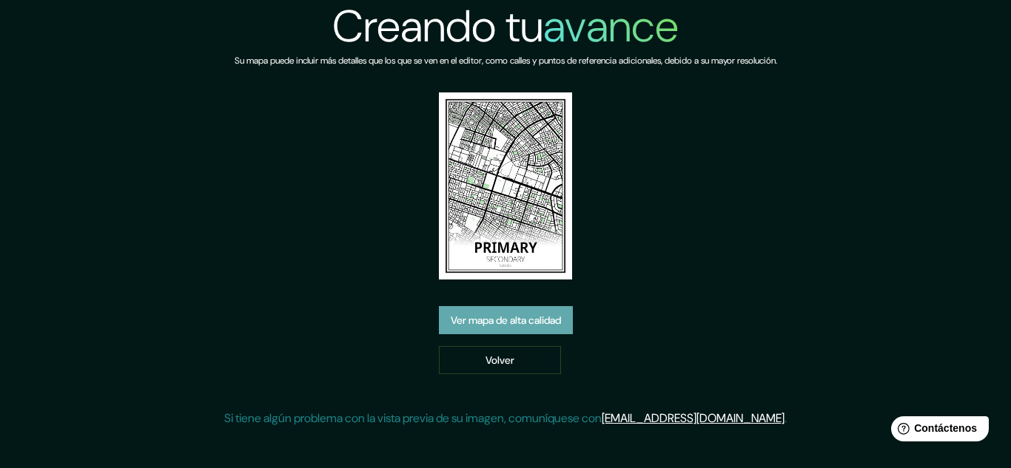
click at [527, 317] on font "Ver mapa de alta calidad" at bounding box center [506, 320] width 110 height 13
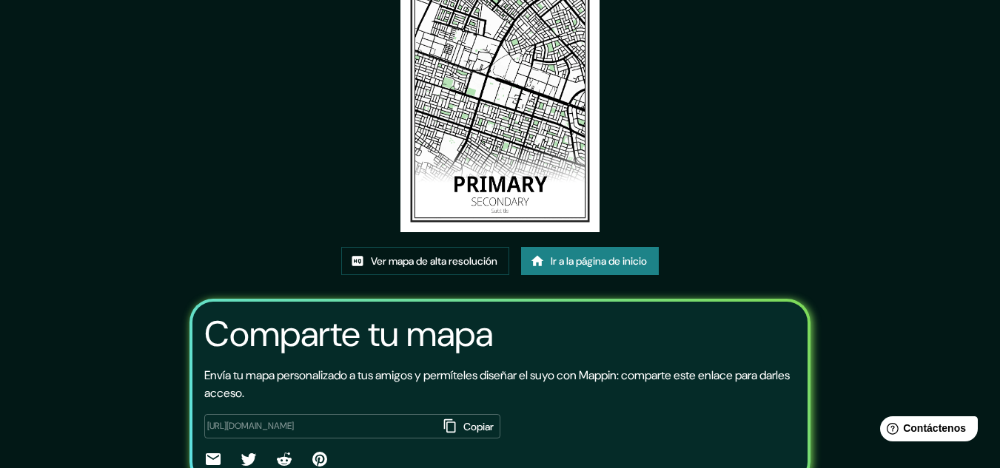
scroll to position [184, 0]
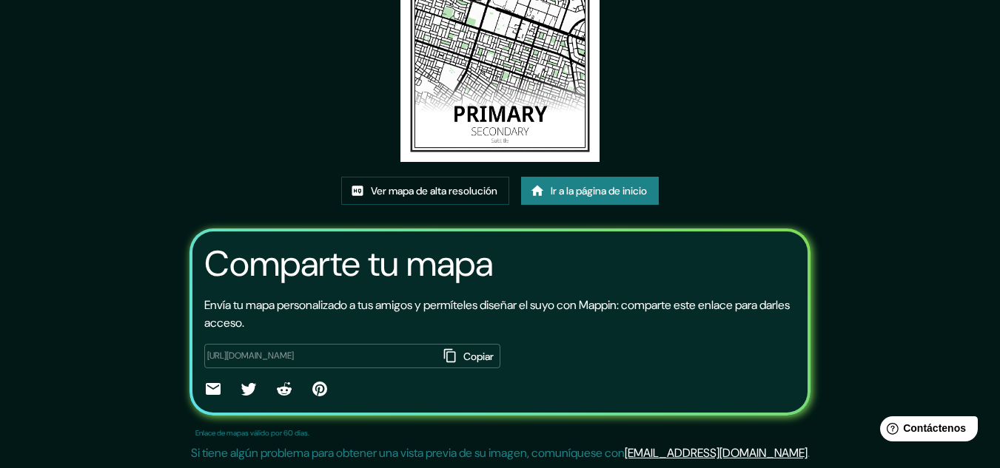
click at [463, 356] on font "Copiar" at bounding box center [478, 356] width 30 height 13
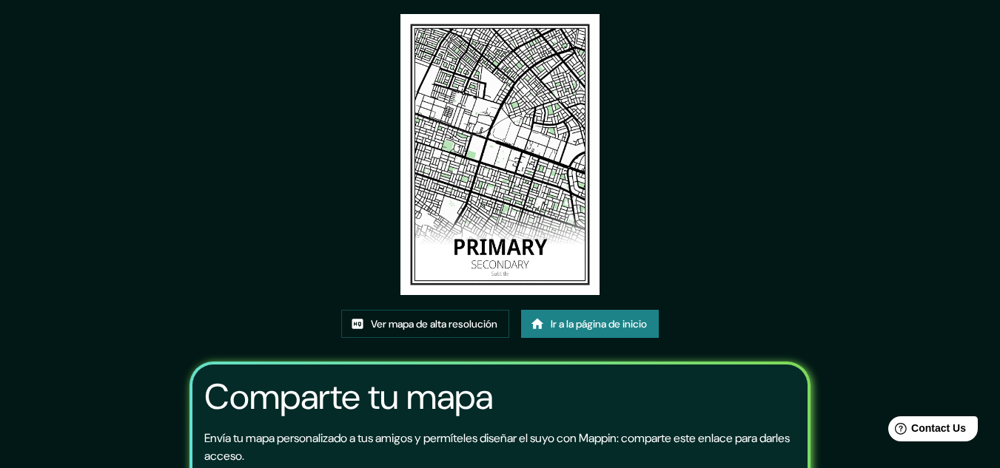
scroll to position [74, 0]
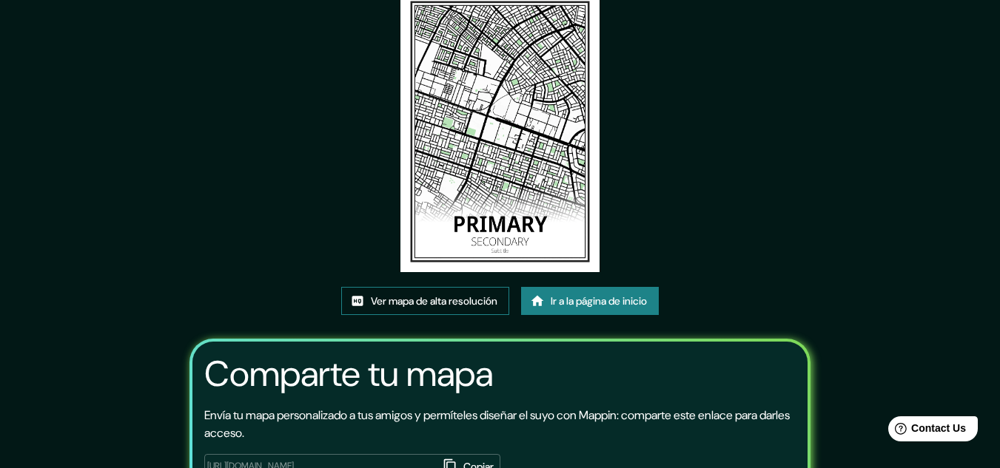
click at [471, 300] on font "Ver mapa de alta resolución" at bounding box center [434, 300] width 127 height 13
